Goal: Find specific page/section: Find specific page/section

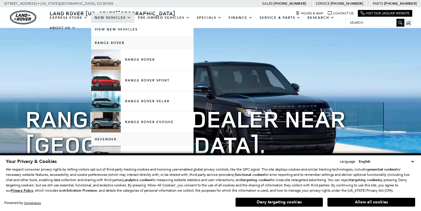
click at [130, 187] on link "Defender 130" at bounding box center [142, 197] width 102 height 20
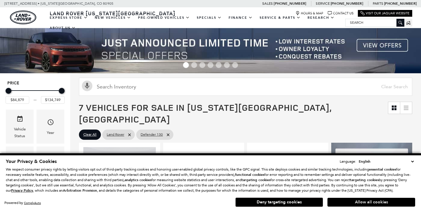
click at [374, 200] on button "Allow all cookies" at bounding box center [372, 201] width 88 height 9
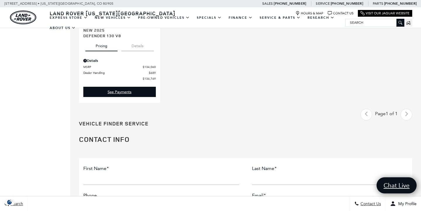
scroll to position [639, 0]
